Goal: Task Accomplishment & Management: Manage account settings

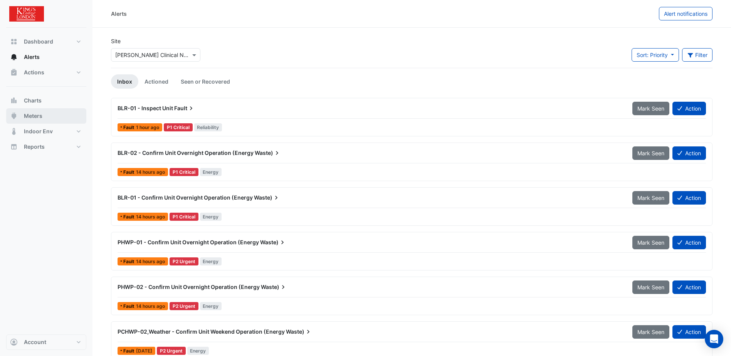
click at [32, 116] on span "Meters" at bounding box center [33, 116] width 18 height 8
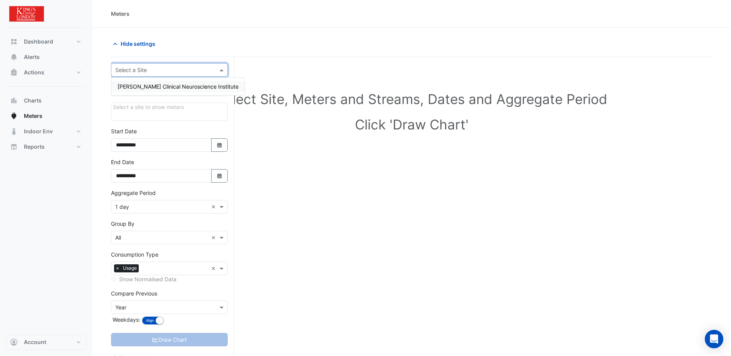
click at [219, 70] on span at bounding box center [223, 70] width 10 height 8
click at [176, 86] on span "[PERSON_NAME] Clinical Neuroscience Institute" at bounding box center [178, 86] width 121 height 7
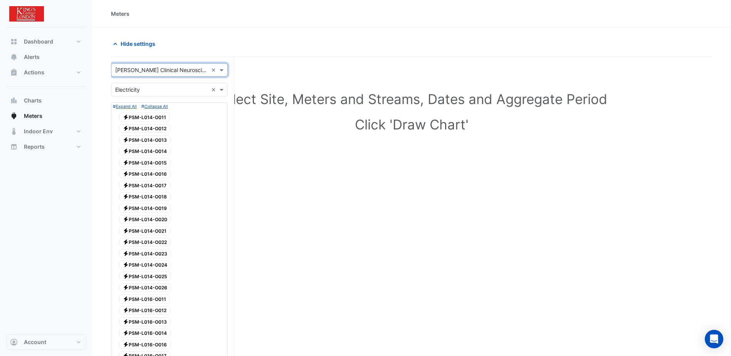
click at [154, 107] on small "Collapse All" at bounding box center [154, 106] width 27 height 5
click at [118, 107] on small "Expand All" at bounding box center [125, 106] width 24 height 5
click at [149, 118] on span "Electricity PSM-L014-O011" at bounding box center [144, 116] width 50 height 9
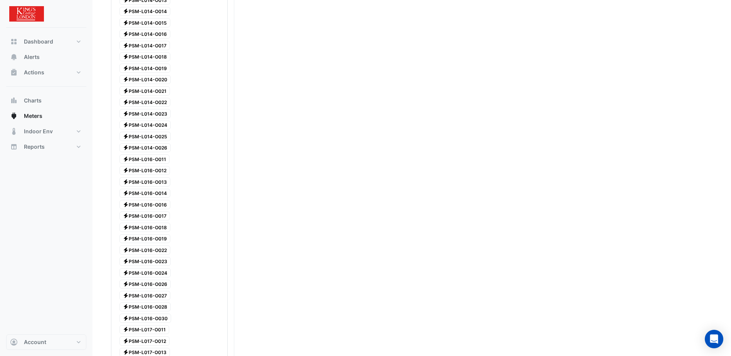
scroll to position [154, 0]
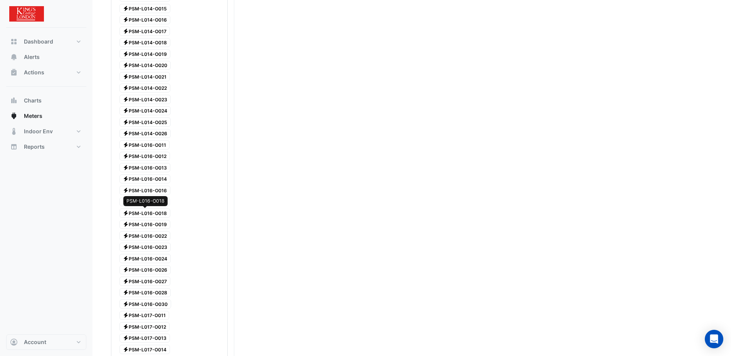
click at [149, 215] on span "Electricity PSM-L016-O018" at bounding box center [144, 212] width 51 height 9
click at [142, 61] on span "Electricity PSM-L014-O020" at bounding box center [144, 65] width 51 height 9
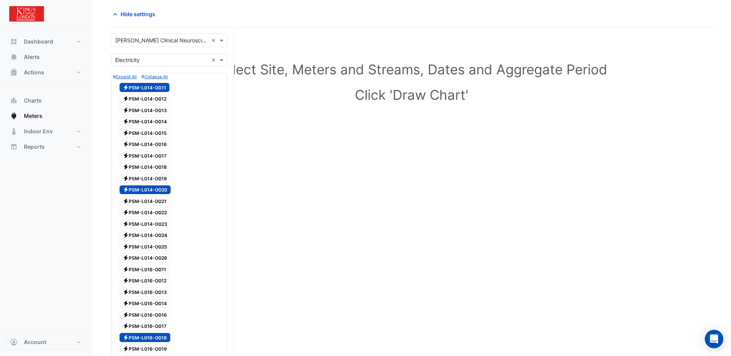
scroll to position [0, 0]
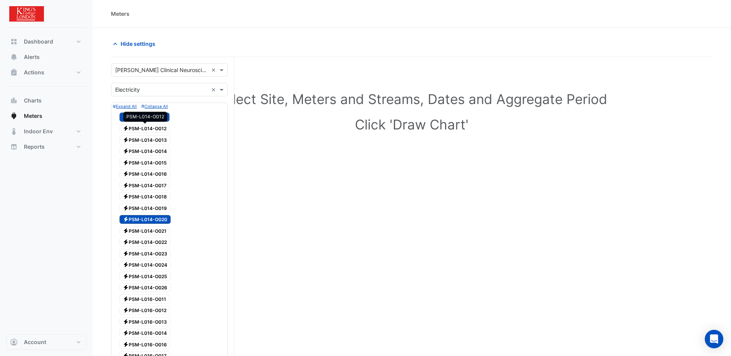
click at [148, 127] on span "Electricity PSM-L014-O012" at bounding box center [144, 128] width 50 height 9
click at [146, 135] on span "Electricity PSM-L014-O013" at bounding box center [144, 139] width 51 height 9
click at [145, 144] on span "Electricity PSM-L014-O013" at bounding box center [144, 139] width 51 height 9
click at [147, 145] on div at bounding box center [169, 145] width 113 height 1
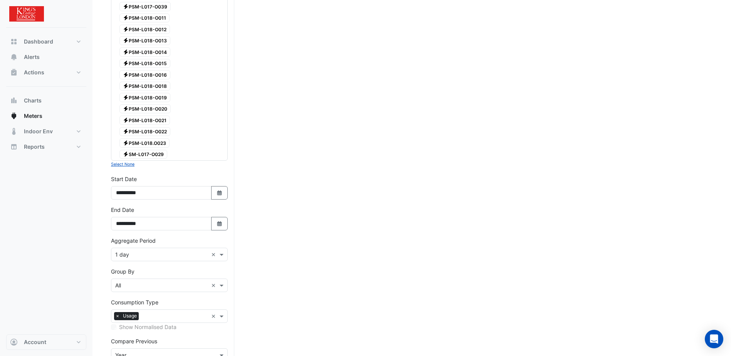
scroll to position [829, 0]
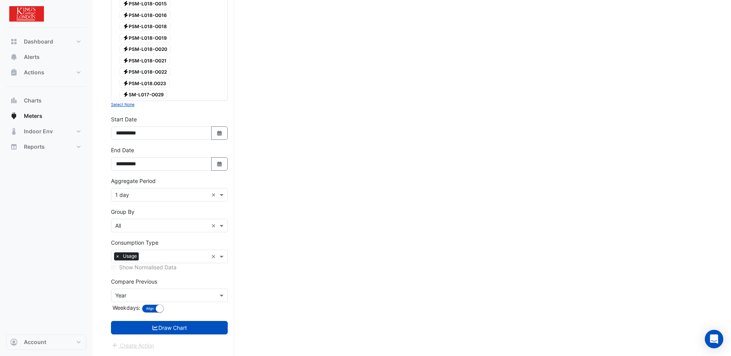
click at [181, 294] on input "text" at bounding box center [161, 296] width 93 height 8
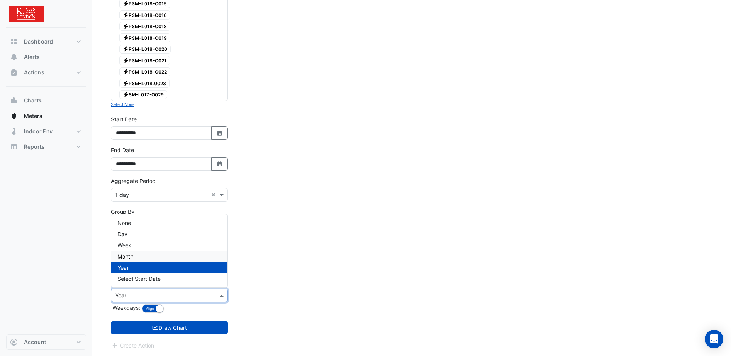
click at [133, 256] on span "Month" at bounding box center [126, 256] width 16 height 7
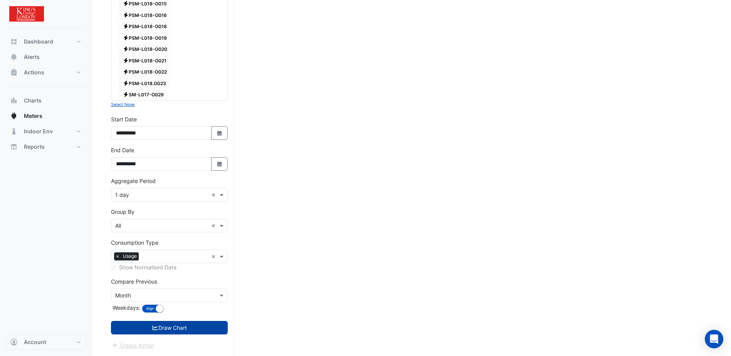
click at [167, 327] on button "Draw Chart" at bounding box center [169, 327] width 117 height 13
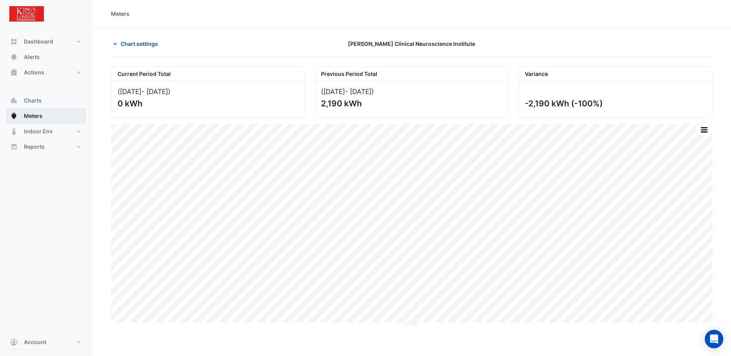
click at [22, 117] on button "Meters" at bounding box center [46, 115] width 80 height 15
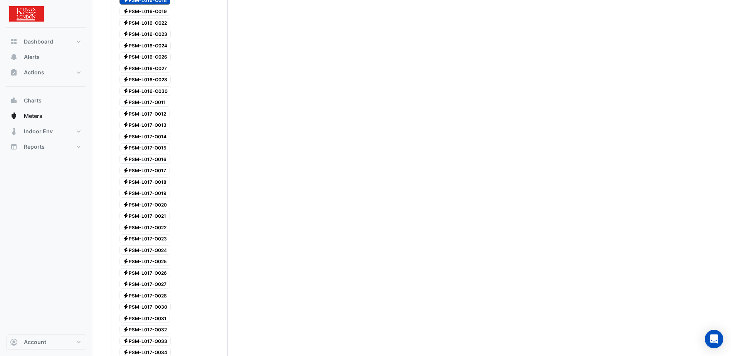
scroll to position [97, 0]
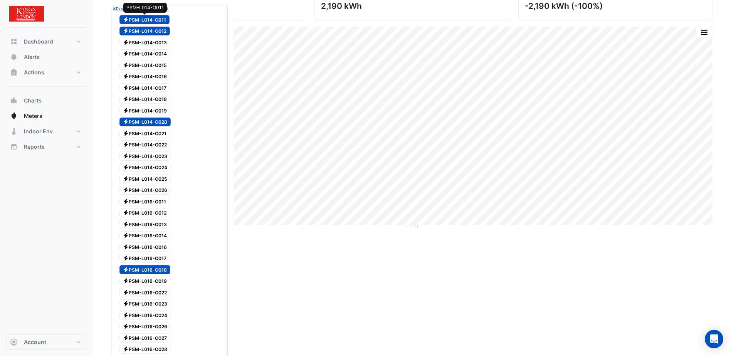
click at [151, 17] on span "Electricity PSM-L014-O011" at bounding box center [144, 19] width 50 height 9
click at [155, 31] on span "Electricity PSM-L014-O012" at bounding box center [144, 31] width 50 height 9
click at [151, 123] on span "Electricity PSM-L014-O020" at bounding box center [144, 122] width 51 height 9
click at [150, 267] on div "Electricity PSM-L016-O018" at bounding box center [145, 269] width 55 height 11
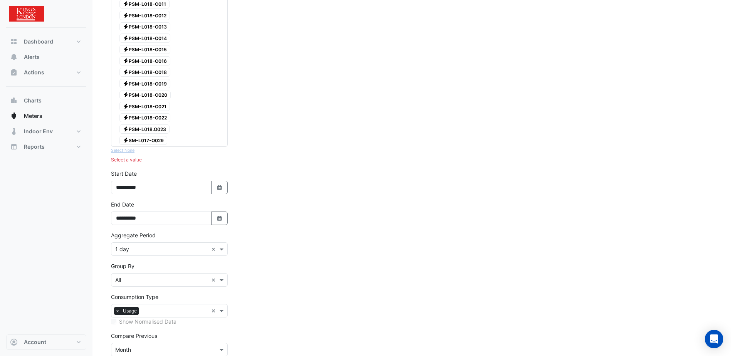
scroll to position [829, 0]
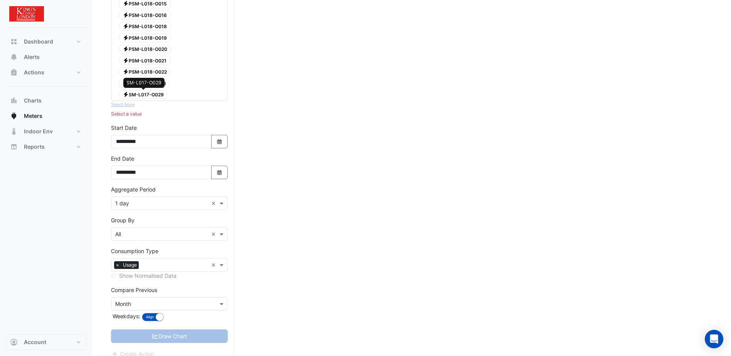
click at [149, 94] on span "Electricity SM-L017-O029" at bounding box center [143, 94] width 48 height 9
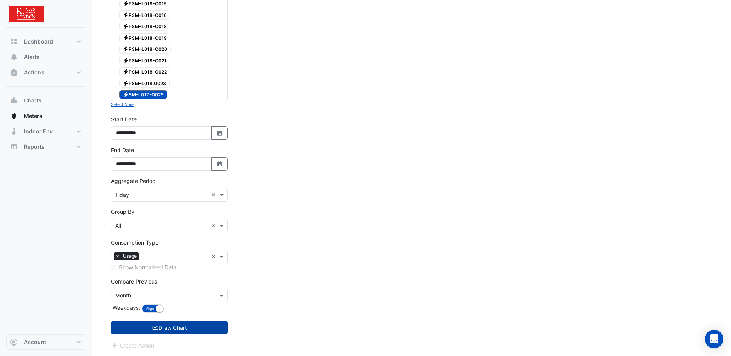
click at [163, 327] on button "Draw Chart" at bounding box center [169, 327] width 117 height 13
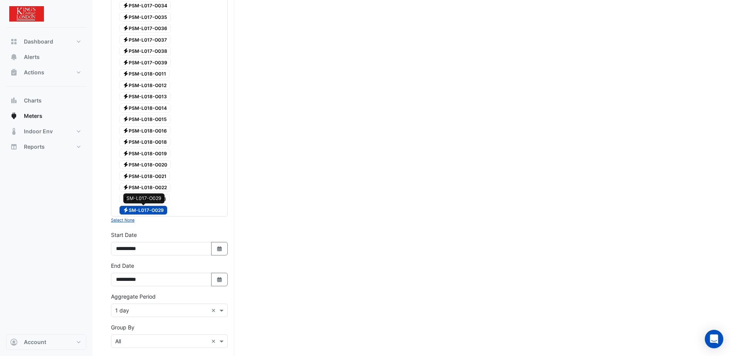
click at [155, 211] on span "Electricity SM-L017-O029" at bounding box center [143, 210] width 48 height 9
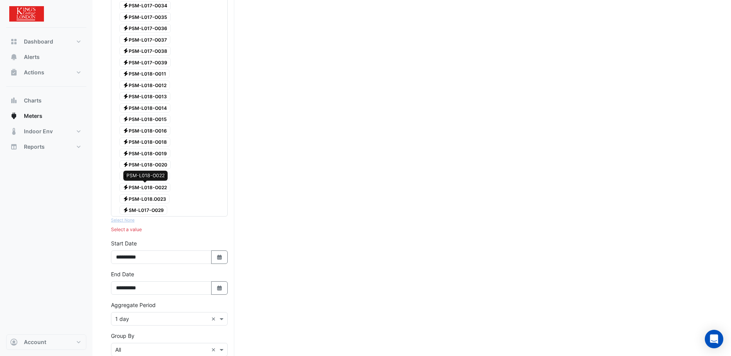
click at [150, 185] on span "Electricity PSM-L018-O022" at bounding box center [144, 187] width 51 height 9
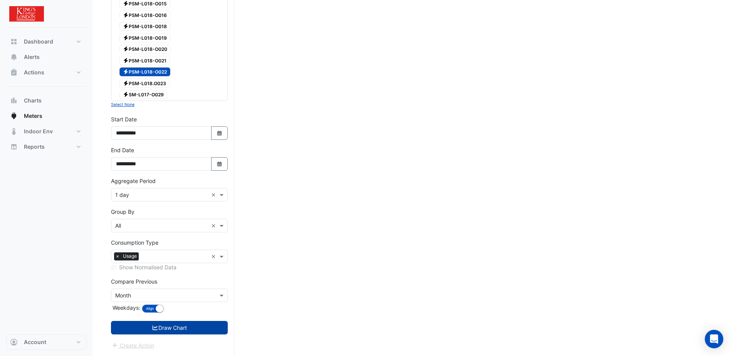
click at [187, 327] on button "Draw Chart" at bounding box center [169, 327] width 117 height 13
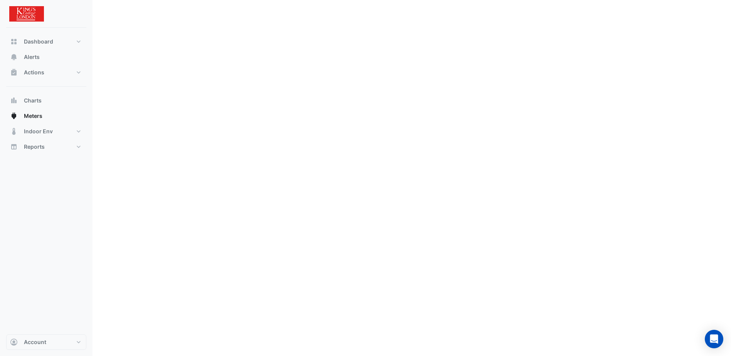
scroll to position [193, 0]
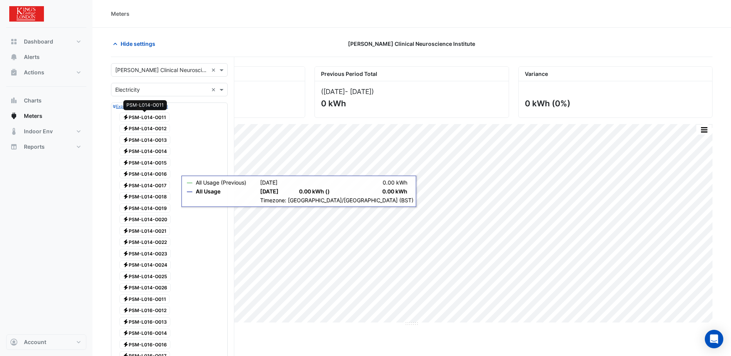
click at [151, 119] on span "Electricity PSM-L014-O011" at bounding box center [144, 116] width 50 height 9
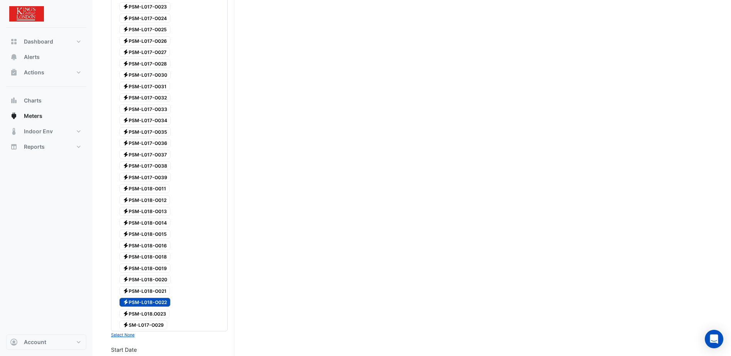
scroll to position [732, 0]
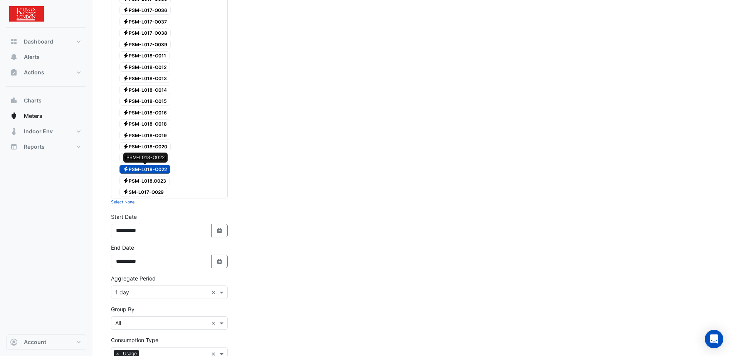
click at [152, 168] on span "Electricity PSM-L018-O022" at bounding box center [144, 169] width 51 height 9
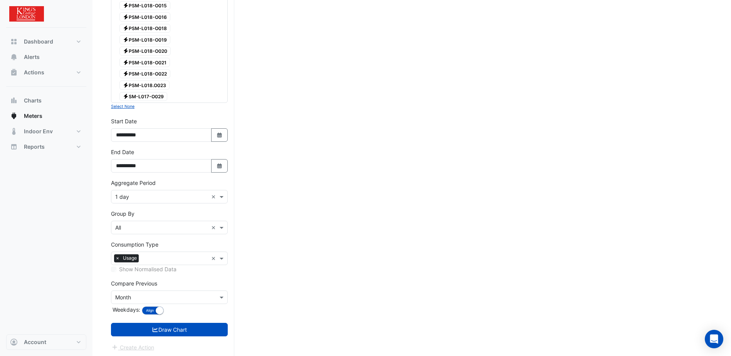
scroll to position [829, 0]
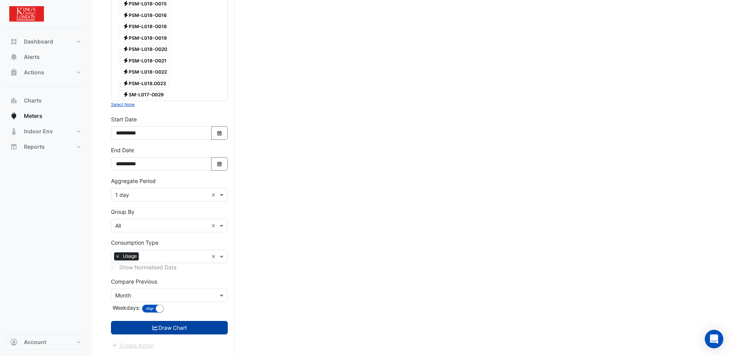
click at [165, 331] on button "Draw Chart" at bounding box center [169, 327] width 117 height 13
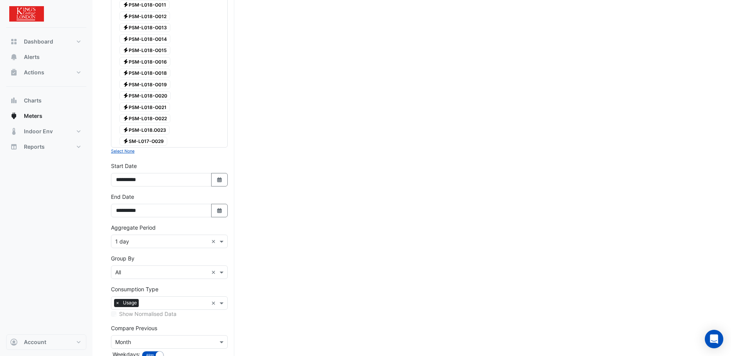
scroll to position [829, 0]
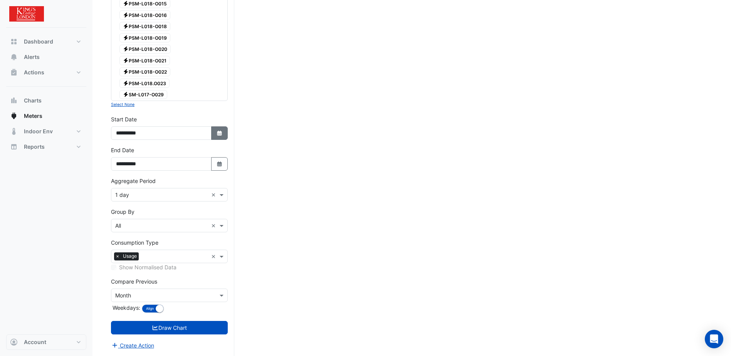
click at [218, 131] on icon "Select Date" at bounding box center [219, 133] width 7 height 5
select select "*"
select select "****"
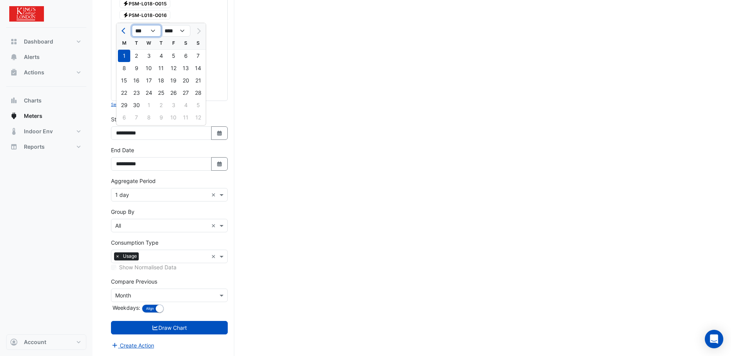
click at [153, 32] on select "*** *** *** *** *** *** *** *** ***" at bounding box center [146, 31] width 29 height 12
click at [132, 25] on select "*** *** *** *** *** *** *** *** ***" at bounding box center [146, 31] width 29 height 12
click at [148, 106] on div "29 30 1 2 3 4 5" at bounding box center [160, 105] width 89 height 12
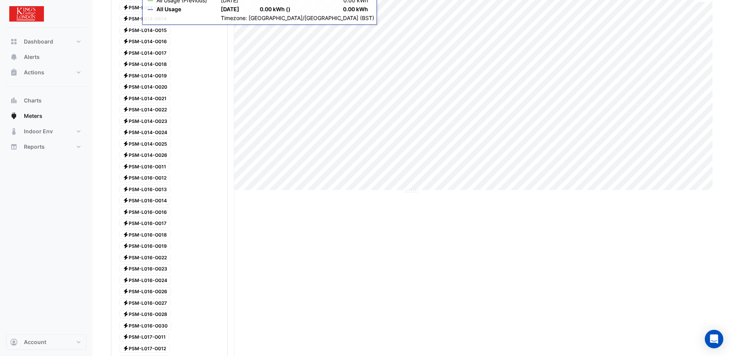
scroll to position [20, 0]
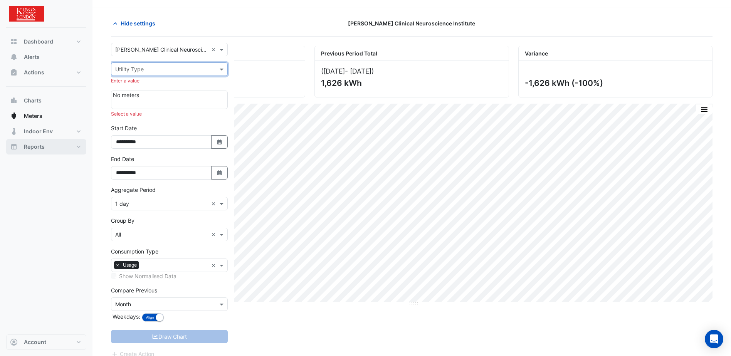
click at [34, 145] on span "Reports" at bounding box center [34, 147] width 21 height 8
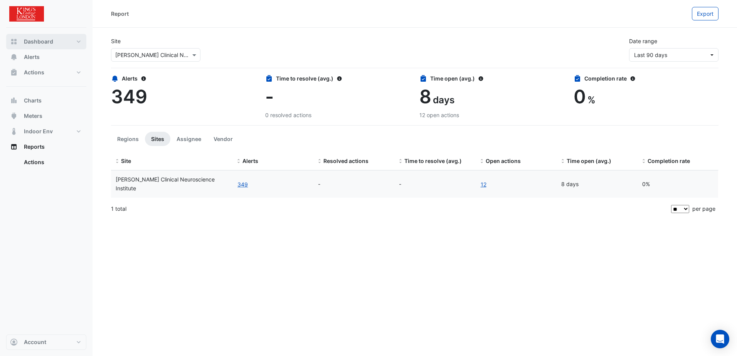
click at [77, 40] on button "Dashboard" at bounding box center [46, 41] width 80 height 15
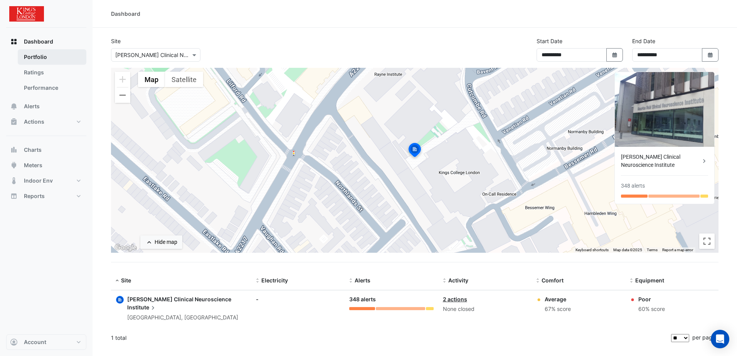
click at [35, 57] on link "Portfolio" at bounding box center [52, 56] width 69 height 15
click at [78, 194] on button "Reports" at bounding box center [46, 195] width 80 height 15
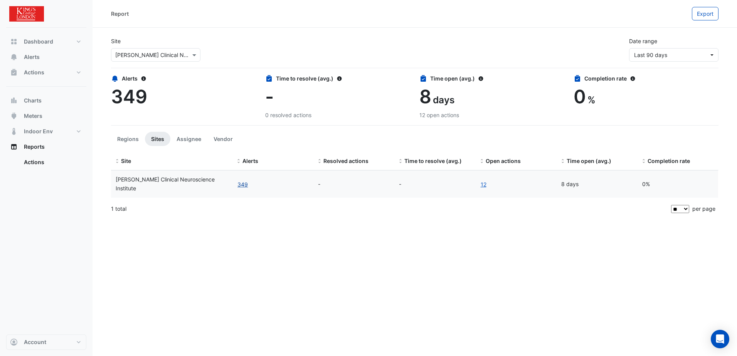
click at [246, 185] on button "349" at bounding box center [242, 184] width 11 height 9
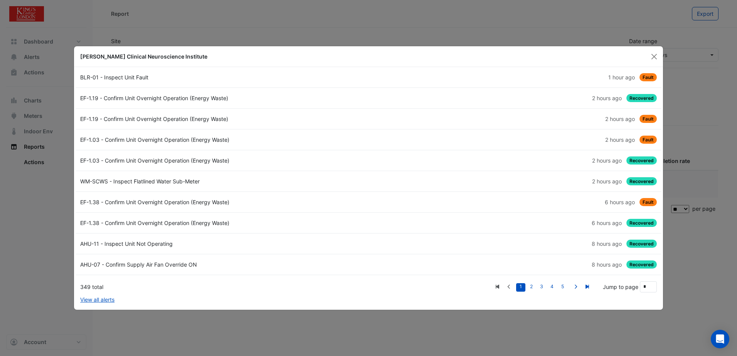
click at [710, 64] on ngb-modal-window "[PERSON_NAME] Clinical Neuroscience Institute BLR-01 - Inspect Unit Fault 1 hou…" at bounding box center [368, 178] width 737 height 356
click at [654, 55] on button "Close" at bounding box center [654, 57] width 12 height 12
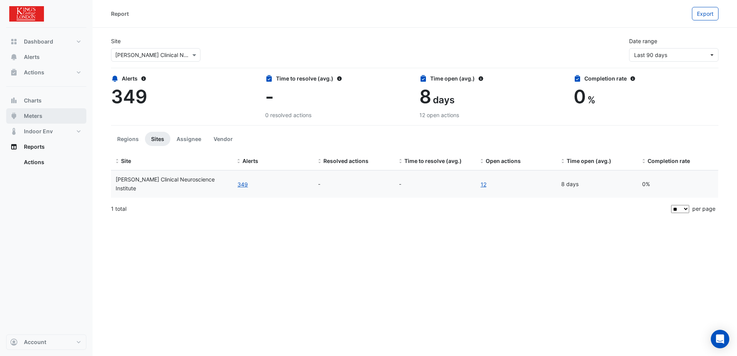
click at [32, 116] on span "Meters" at bounding box center [33, 116] width 18 height 8
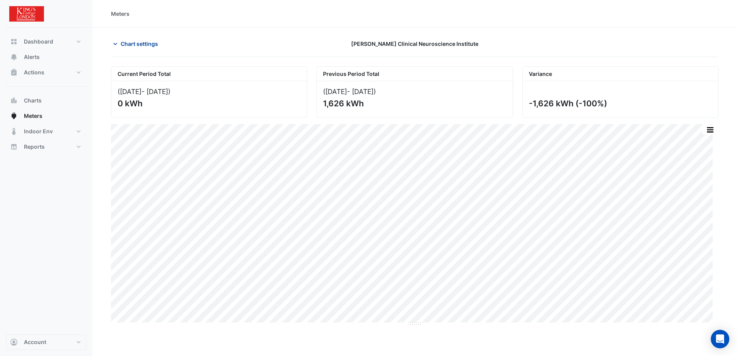
click at [118, 44] on icon "button" at bounding box center [115, 44] width 8 height 8
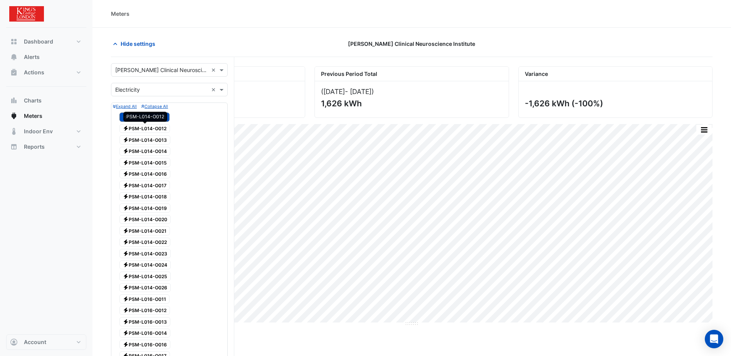
click at [149, 128] on span "Electricity PSM-L014-O012" at bounding box center [144, 128] width 50 height 9
click at [146, 118] on span "Electricity PSM-L014-O011" at bounding box center [144, 116] width 50 height 9
click at [267, 98] on div "([DATE] - [DATE] ) 0 kWh" at bounding box center [207, 99] width 193 height 36
click at [329, 326] on div "Print Save as JPEG Save as PNG Pivot Data Table Export CSV - Flat Export CSV - …" at bounding box center [411, 225] width 601 height 202
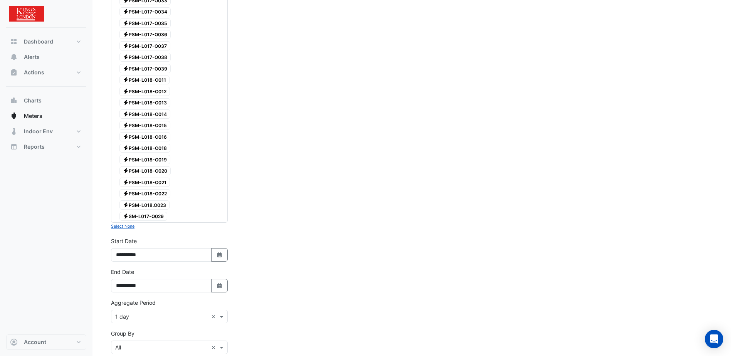
scroll to position [809, 0]
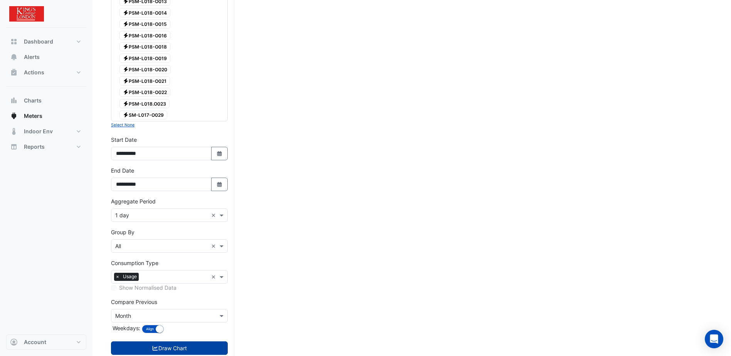
click at [187, 349] on button "Draw Chart" at bounding box center [169, 347] width 117 height 13
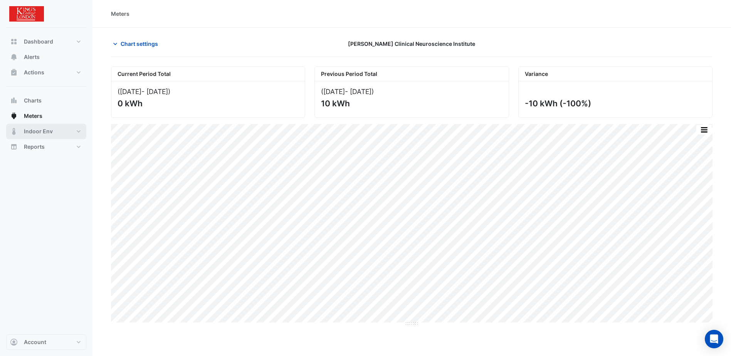
click at [79, 129] on button "Indoor Env" at bounding box center [46, 131] width 80 height 15
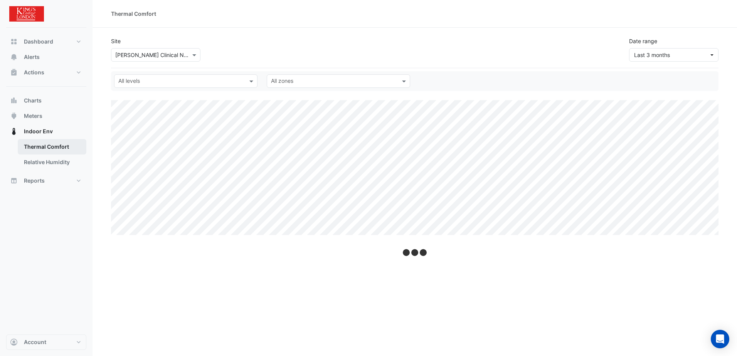
click at [58, 145] on link "Thermal Comfort" at bounding box center [52, 146] width 69 height 15
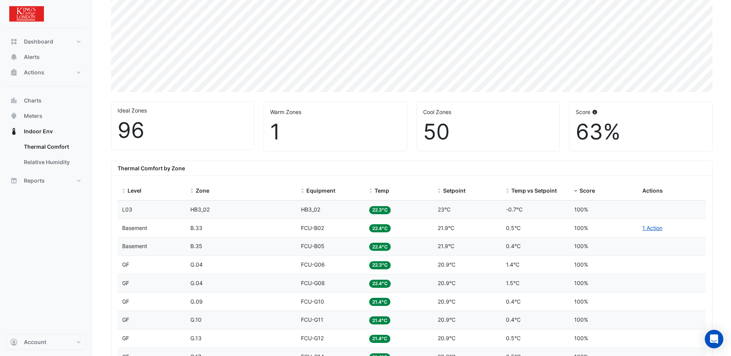
scroll to position [154, 0]
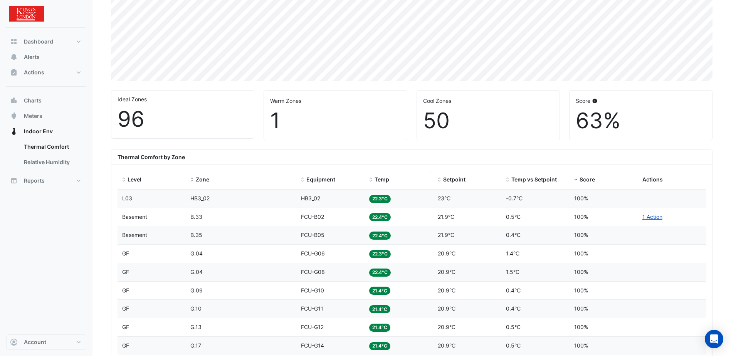
click at [371, 179] on span at bounding box center [370, 180] width 5 height 6
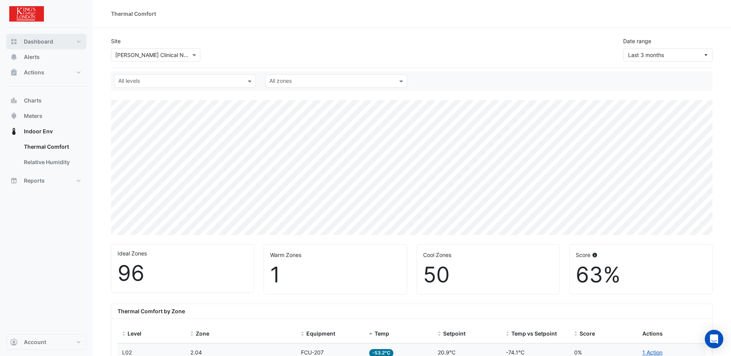
click at [30, 39] on span "Dashboard" at bounding box center [38, 42] width 29 height 8
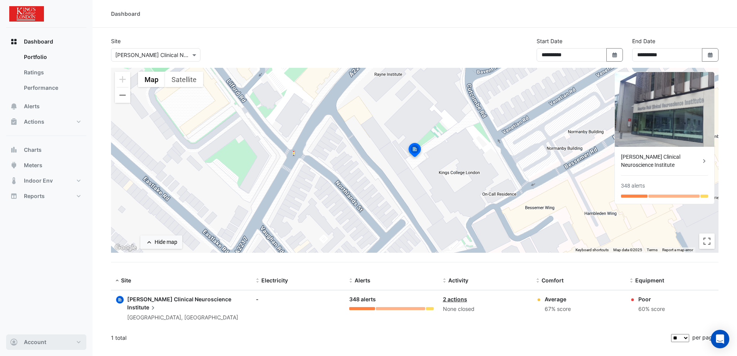
click at [79, 340] on button "Account" at bounding box center [46, 341] width 80 height 15
click at [39, 256] on link "Account Settings" at bounding box center [46, 254] width 73 height 15
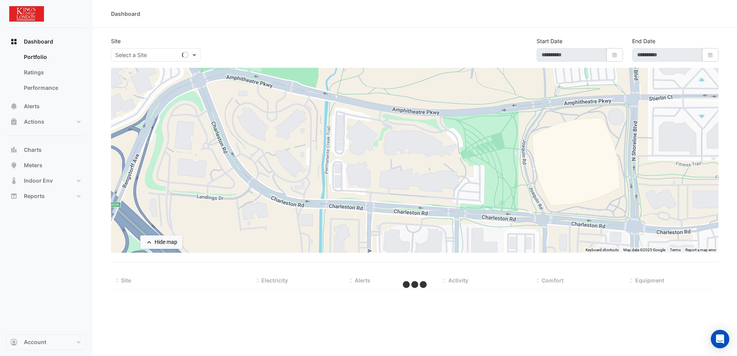
type input "**********"
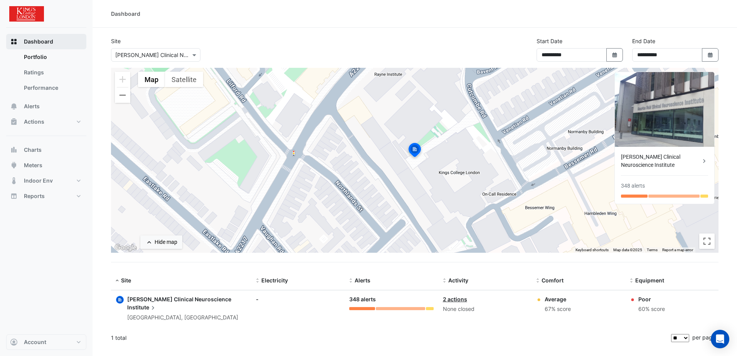
click at [42, 40] on span "Dashboard" at bounding box center [38, 42] width 29 height 8
click at [32, 105] on span "Alerts" at bounding box center [32, 106] width 16 height 8
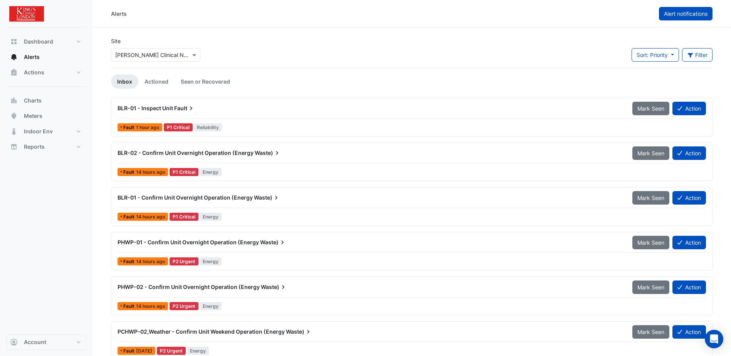
click at [697, 15] on span "Alert notifications" at bounding box center [686, 13] width 44 height 7
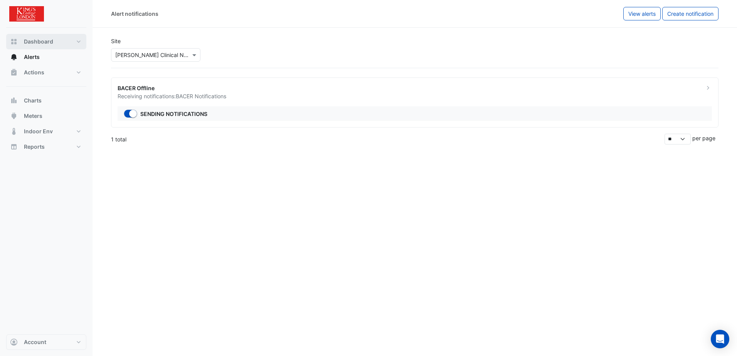
click at [32, 44] on span "Dashboard" at bounding box center [38, 42] width 29 height 8
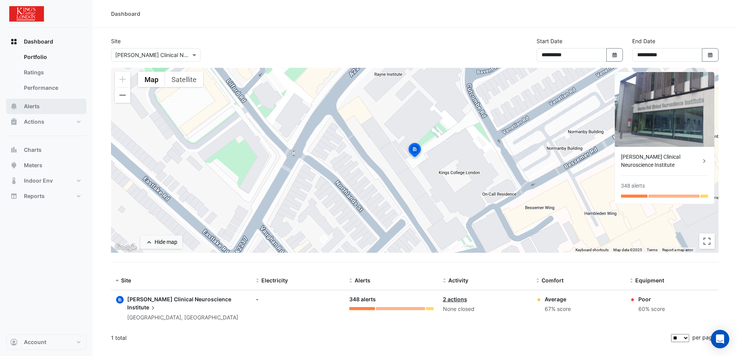
click at [26, 107] on span "Alerts" at bounding box center [32, 106] width 16 height 8
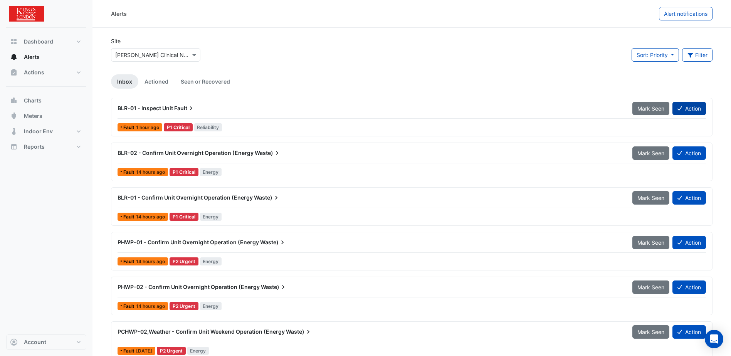
click at [688, 108] on button "Action" at bounding box center [689, 108] width 34 height 13
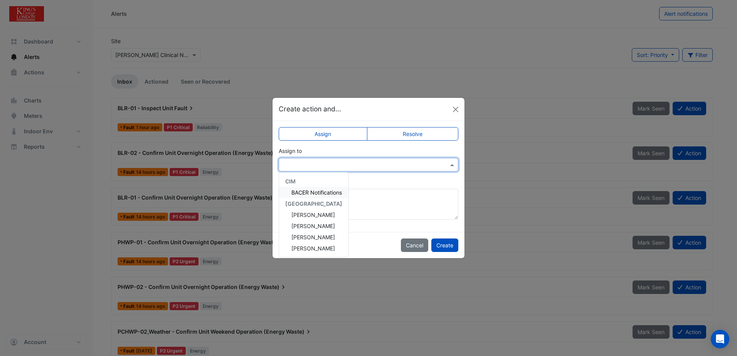
click at [367, 164] on input "text" at bounding box center [361, 165] width 156 height 8
click at [385, 182] on div "Add comment (optional)" at bounding box center [369, 199] width 180 height 42
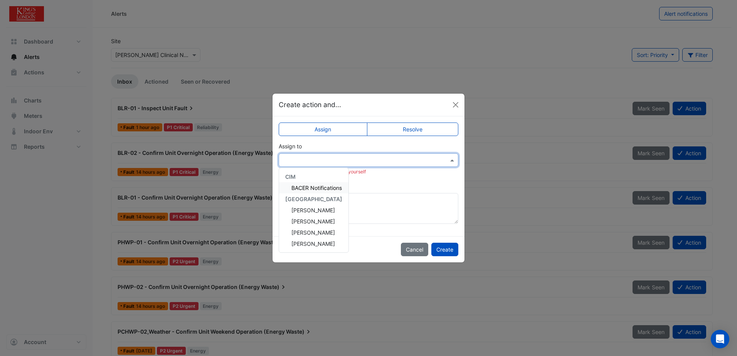
drag, startPoint x: 351, startPoint y: 161, endPoint x: 355, endPoint y: 163, distance: 4.7
click at [355, 163] on input "text" at bounding box center [361, 160] width 156 height 8
click at [415, 182] on div "Add comment (optional)" at bounding box center [369, 203] width 180 height 42
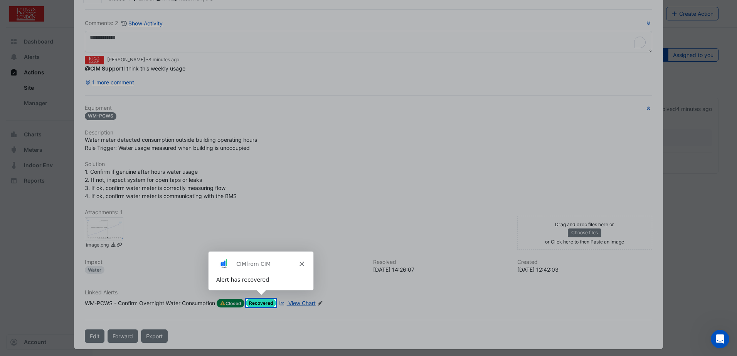
scroll to position [40, 0]
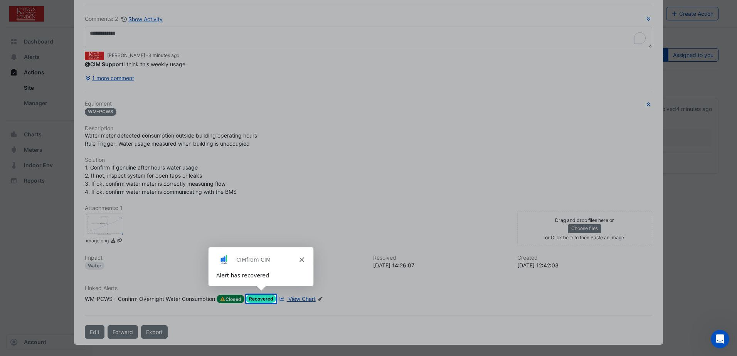
click at [295, 95] on div "Product tour overlay" at bounding box center [368, 178] width 737 height 356
